Goal: Task Accomplishment & Management: Manage account settings

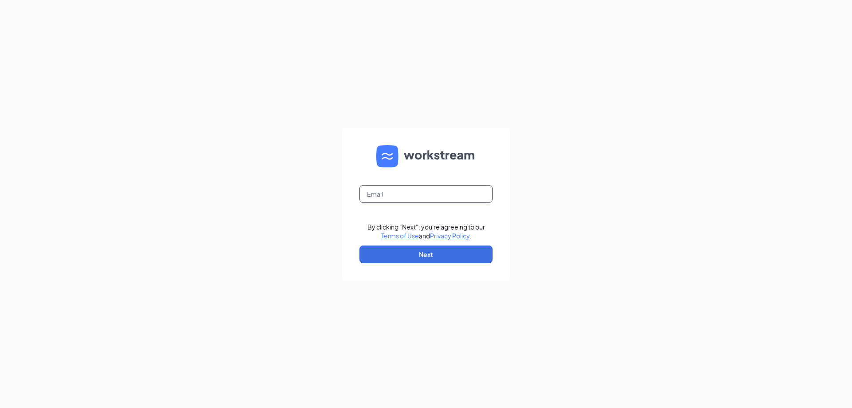
click at [375, 192] on input "text" at bounding box center [425, 194] width 133 height 18
type input "al0141@pjunited.com"
click at [412, 263] on button "Next" at bounding box center [425, 254] width 133 height 18
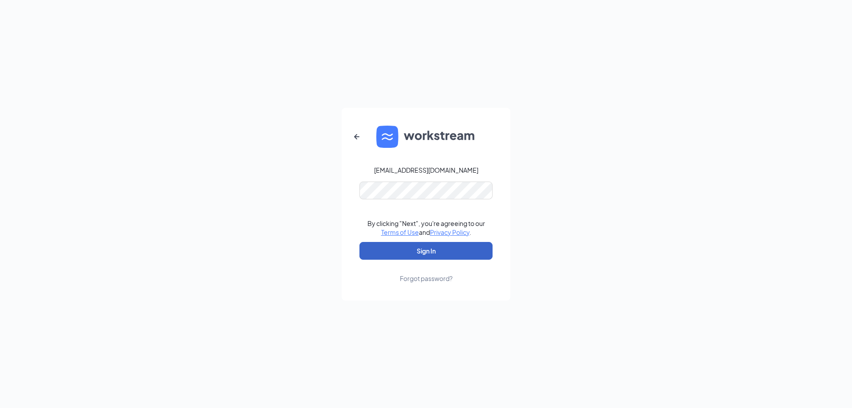
click at [419, 251] on button "Sign In" at bounding box center [425, 251] width 133 height 18
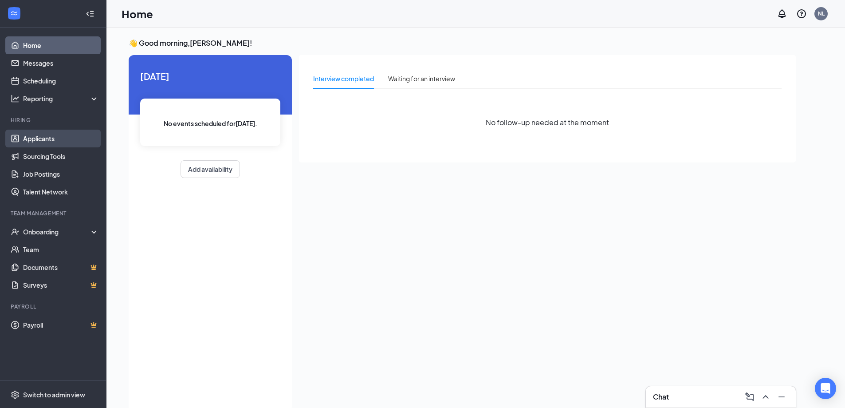
click at [41, 136] on link "Applicants" at bounding box center [61, 139] width 76 height 18
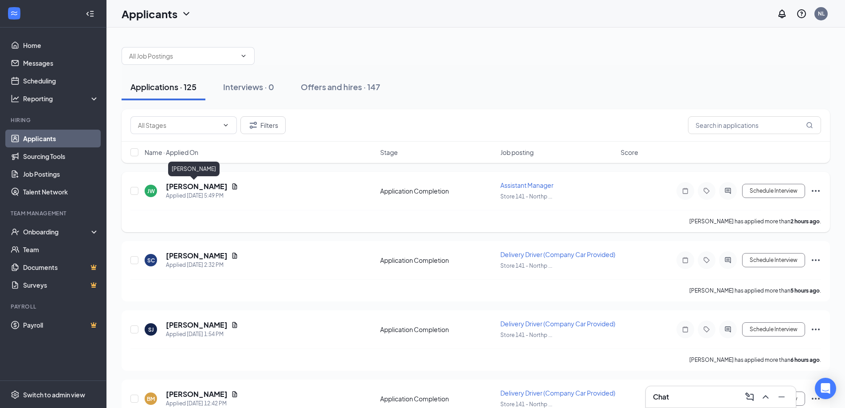
click at [207, 185] on h5 "[PERSON_NAME]" at bounding box center [197, 187] width 62 height 10
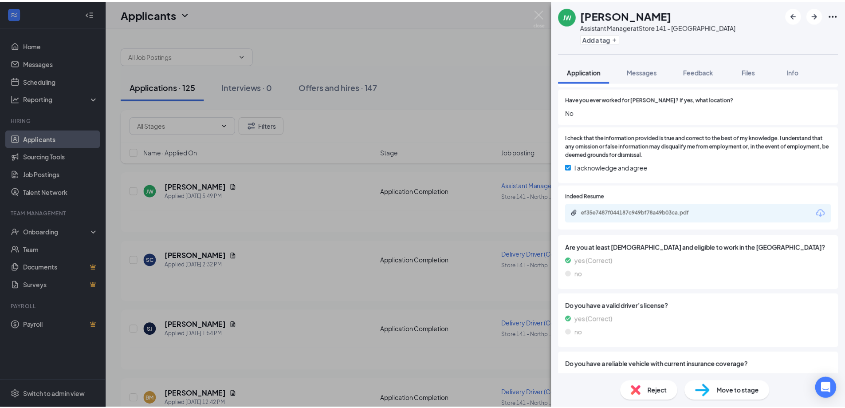
scroll to position [577, 0]
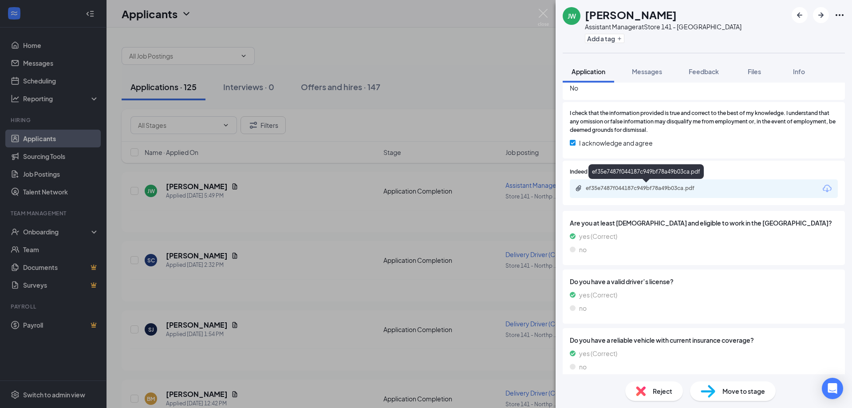
click at [601, 188] on div "ef35e7487f044187c949bf78a49b03ca.pdf" at bounding box center [648, 188] width 124 height 7
click at [545, 12] on img at bounding box center [543, 17] width 11 height 17
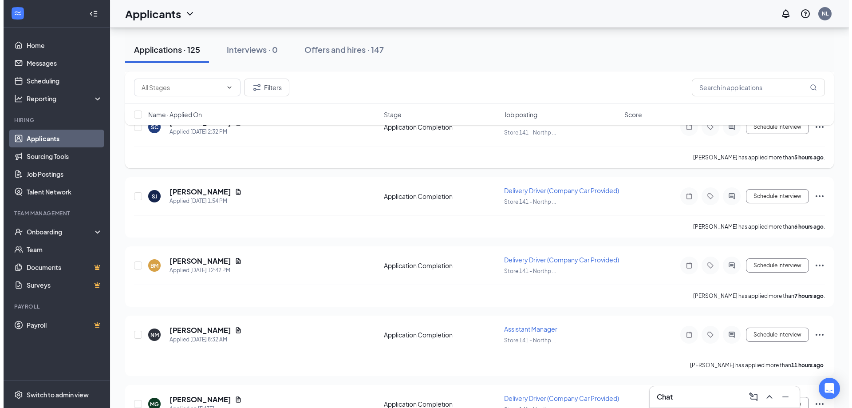
scroll to position [178, 0]
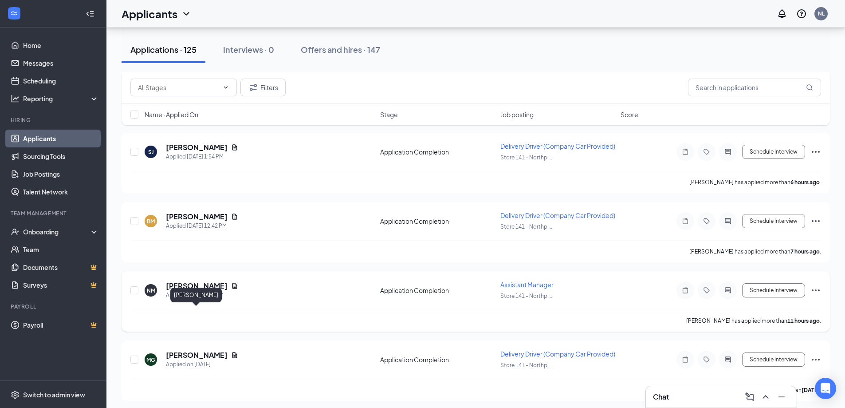
click at [178, 291] on h5 "[PERSON_NAME]" at bounding box center [197, 286] width 62 height 10
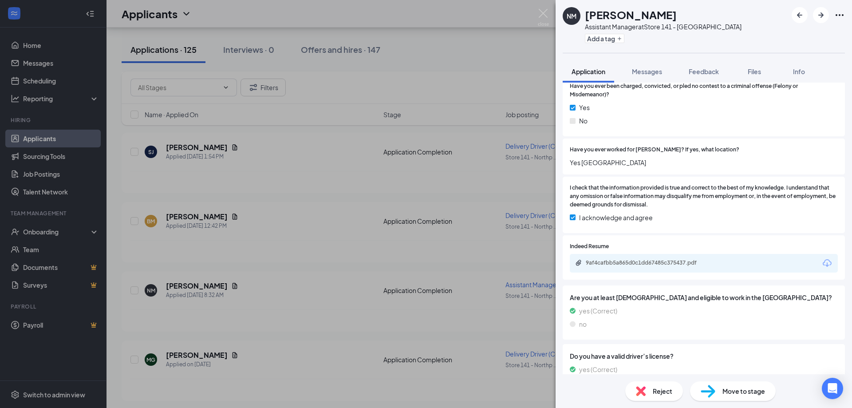
scroll to position [533, 0]
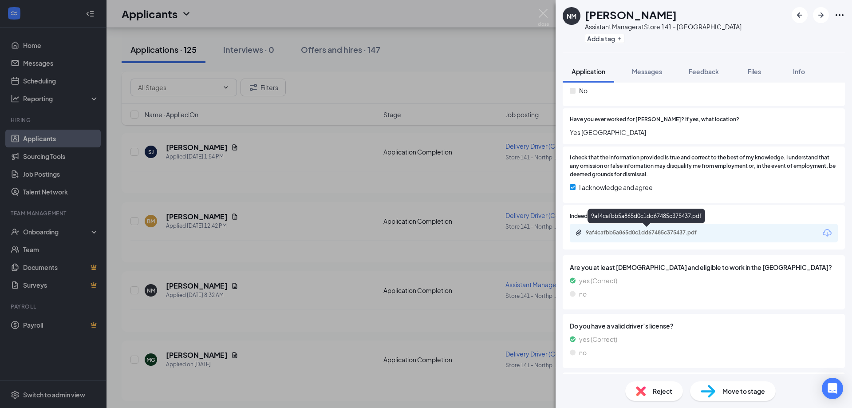
click at [593, 235] on div "9af4cafbb5a865d0c1dd67485c375437.pdf" at bounding box center [648, 232] width 124 height 7
